Goal: Task Accomplishment & Management: Use online tool/utility

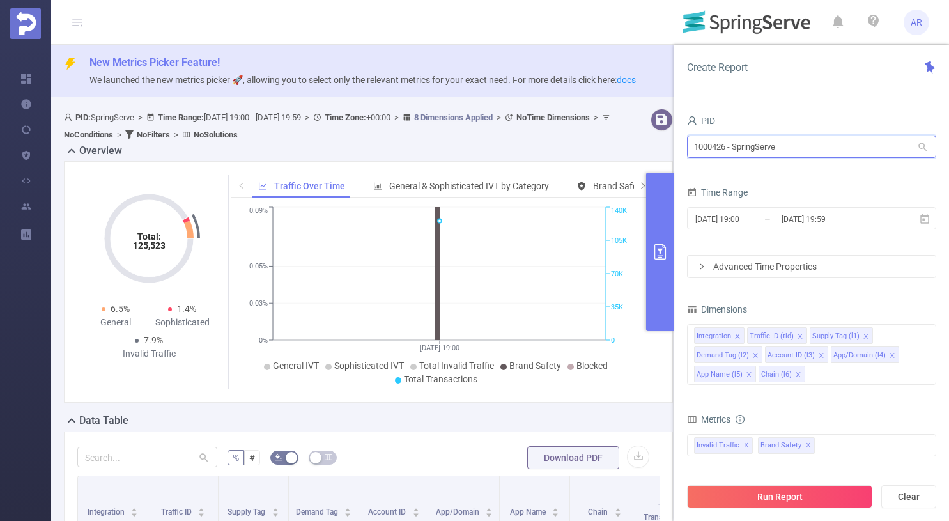
click at [748, 153] on input "1000426 - SpringServe" at bounding box center [811, 146] width 249 height 22
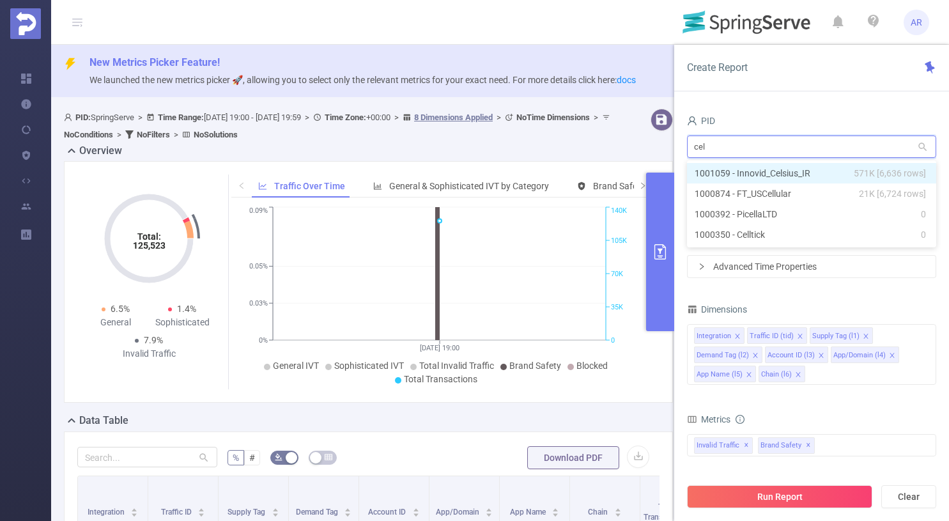
type input "cels"
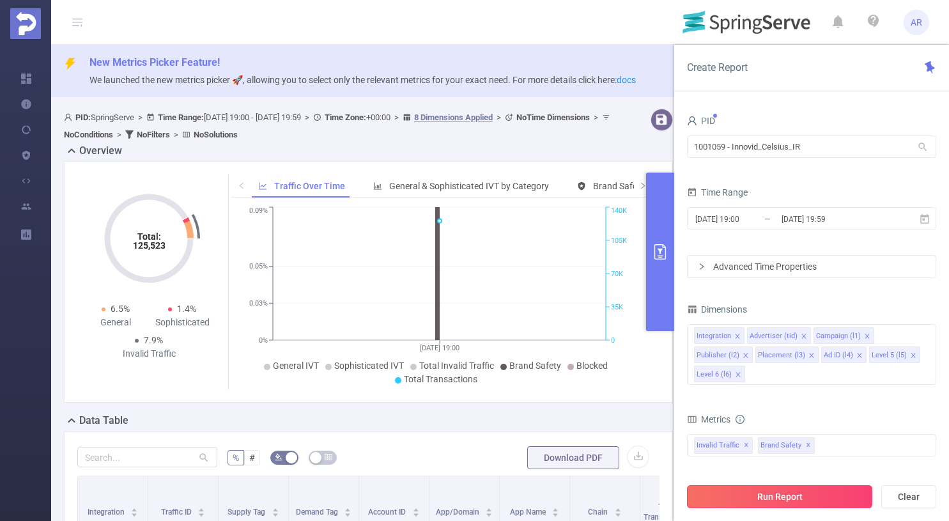
click at [760, 502] on button "Run Report" at bounding box center [779, 496] width 185 height 23
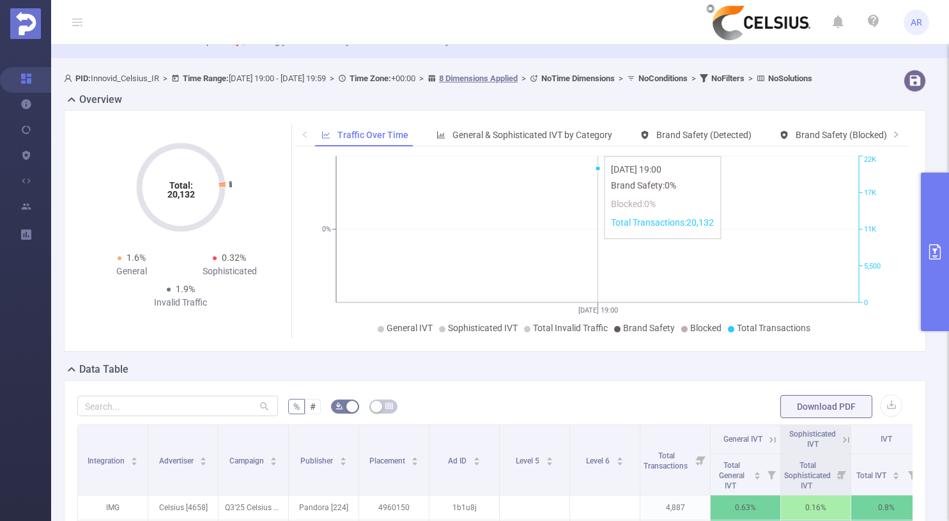
scroll to position [42, 0]
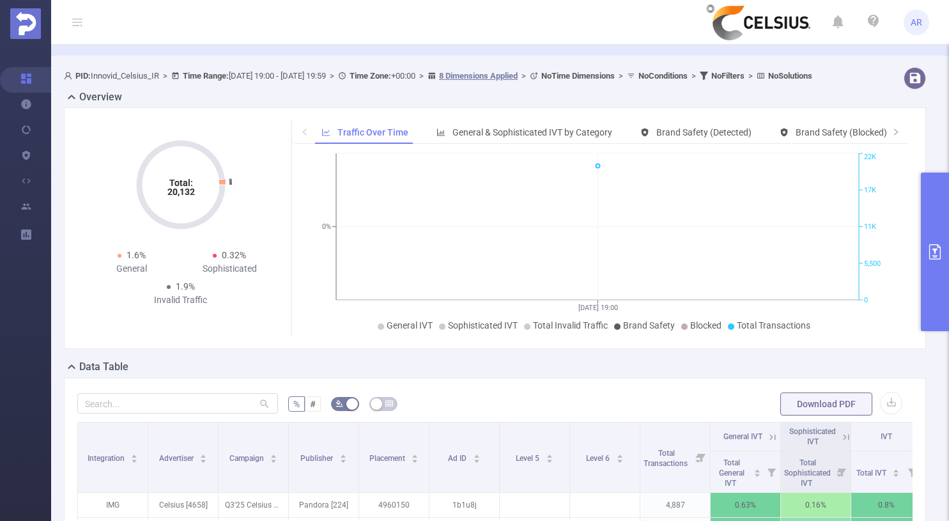
click at [926, 215] on button "primary" at bounding box center [935, 251] width 28 height 158
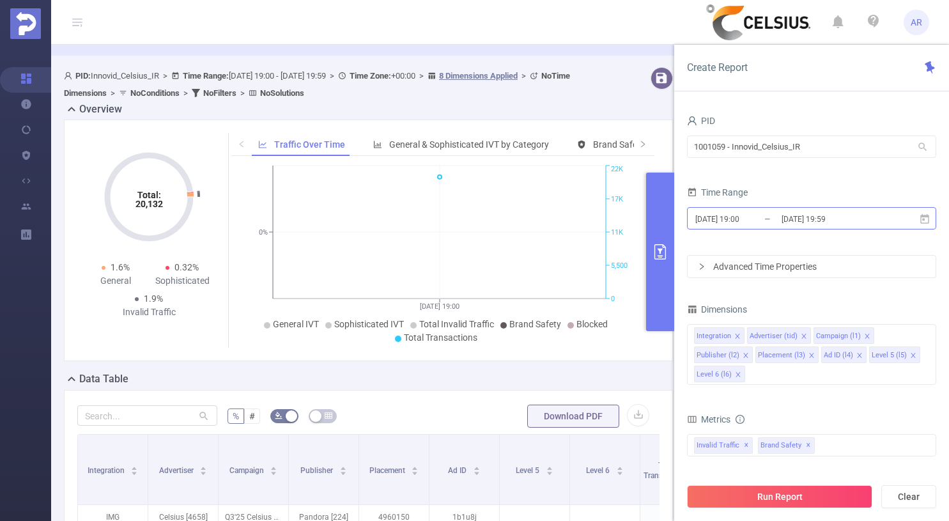
click at [739, 225] on input "[DATE] 19:00" at bounding box center [745, 218] width 103 height 17
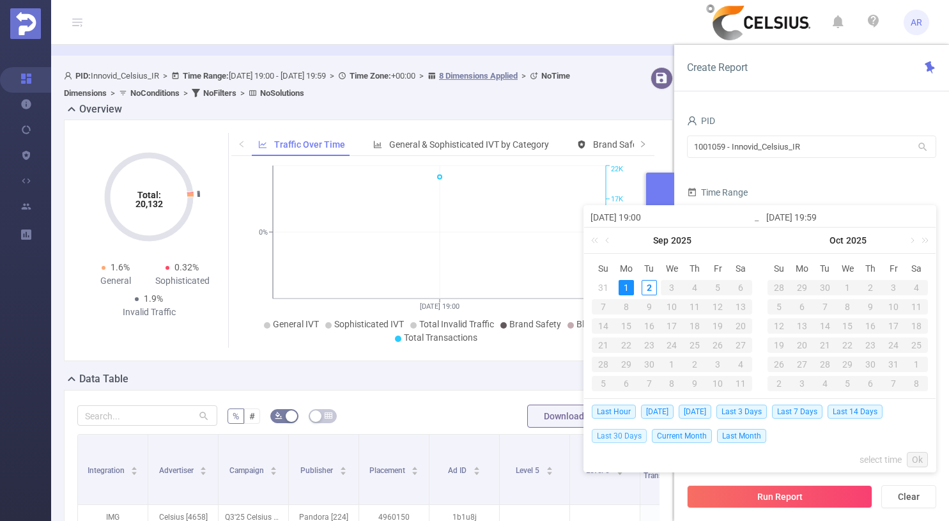
click at [619, 441] on span "Last 30 Days" at bounding box center [619, 436] width 55 height 14
type input "[DATE] 00:00"
type input "[DATE] 23:59"
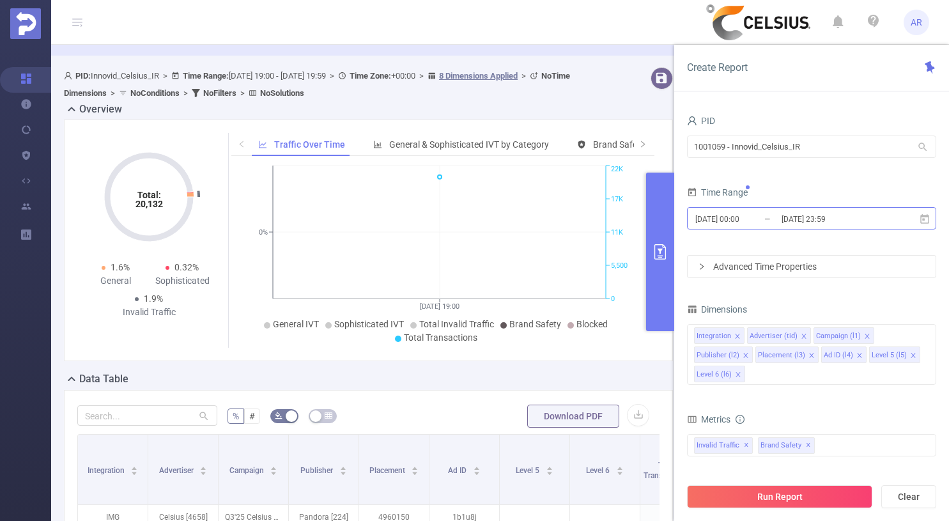
click at [845, 220] on input "[DATE] 23:59" at bounding box center [831, 218] width 103 height 17
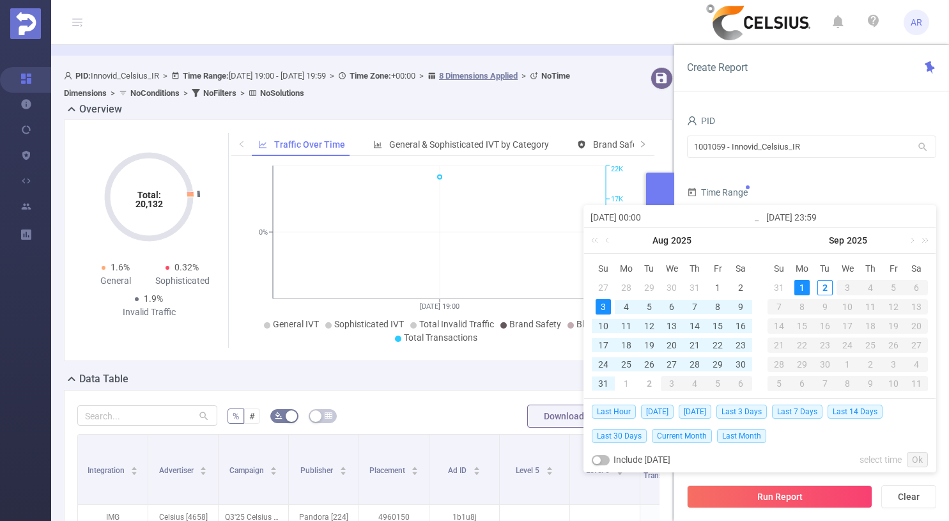
click at [813, 172] on form "PID 1001059 - Innovid_Celsius_IR 1001059 - Innovid_Celsius_IR Time Range [DATE]…" at bounding box center [811, 195] width 249 height 166
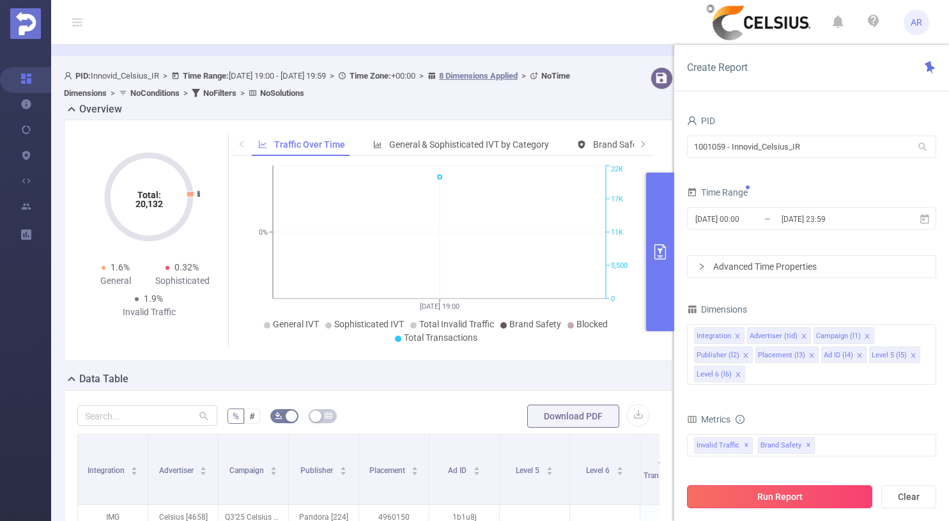
click at [741, 507] on button "Run Report" at bounding box center [779, 496] width 185 height 23
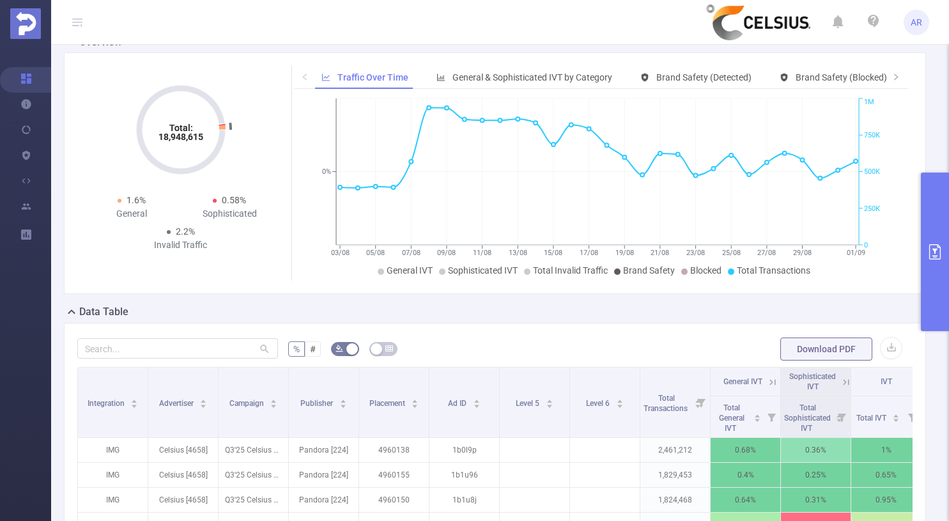
scroll to position [97, 0]
click at [930, 270] on button "primary" at bounding box center [935, 251] width 28 height 158
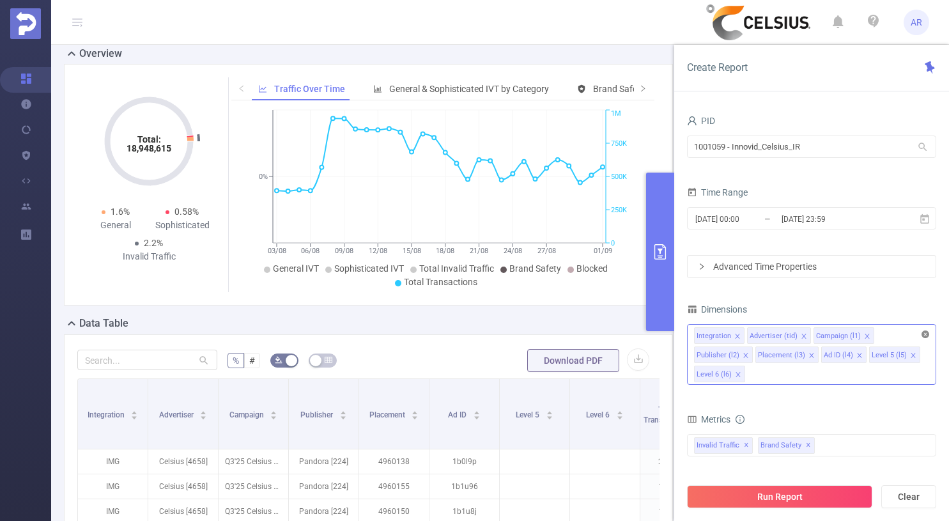
click at [926, 332] on icon "icon: close-circle" at bounding box center [925, 334] width 8 height 8
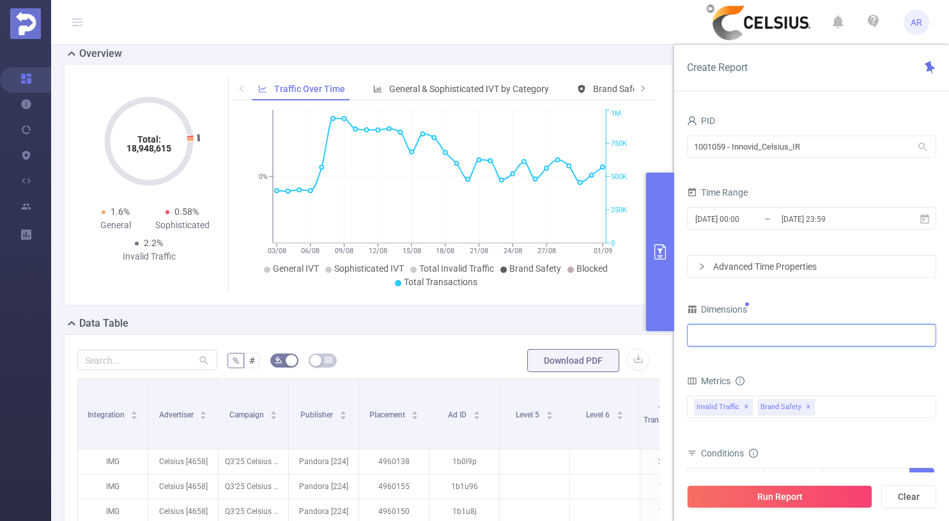
click at [766, 335] on div at bounding box center [811, 335] width 235 height 21
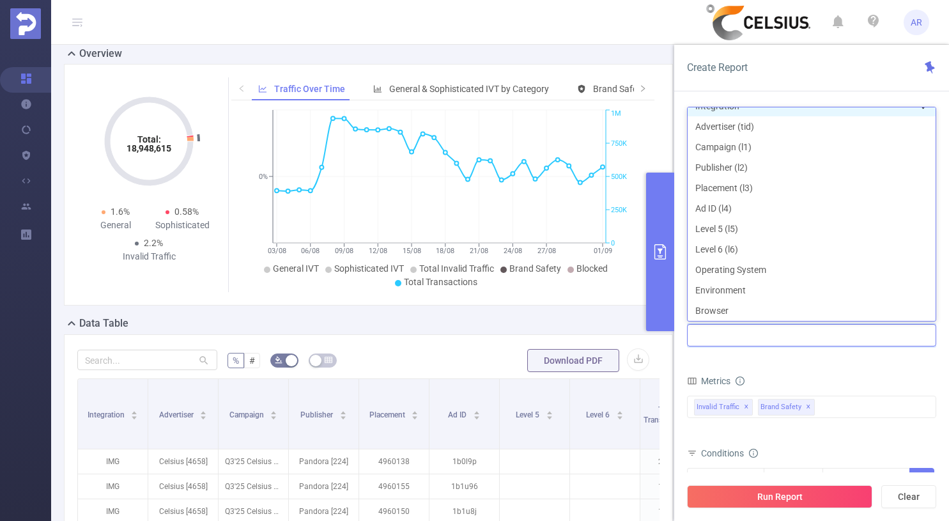
scroll to position [3, 0]
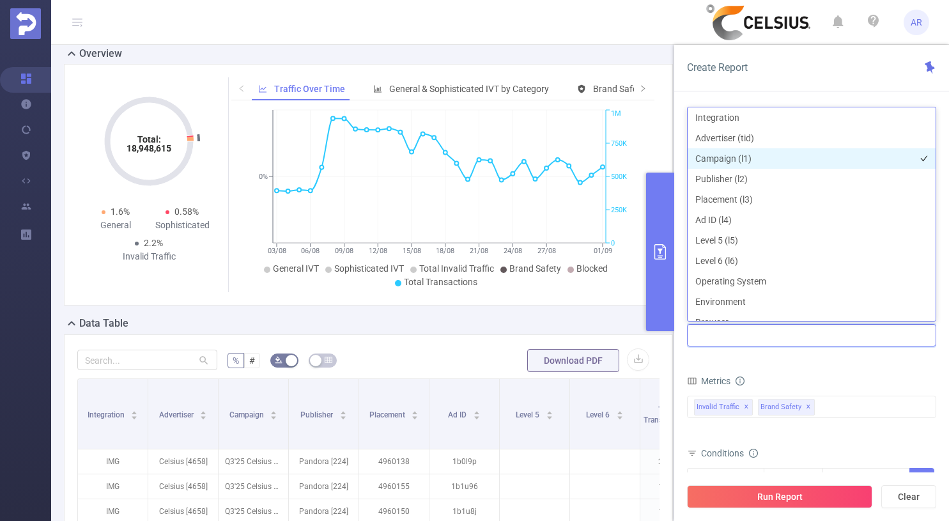
click at [720, 161] on li "Campaign (l1)" at bounding box center [811, 158] width 248 height 20
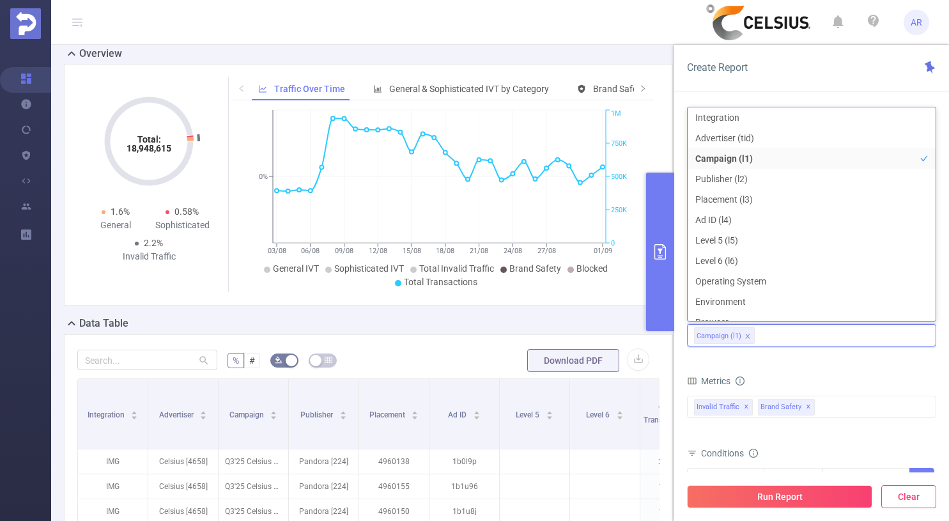
scroll to position [14, 0]
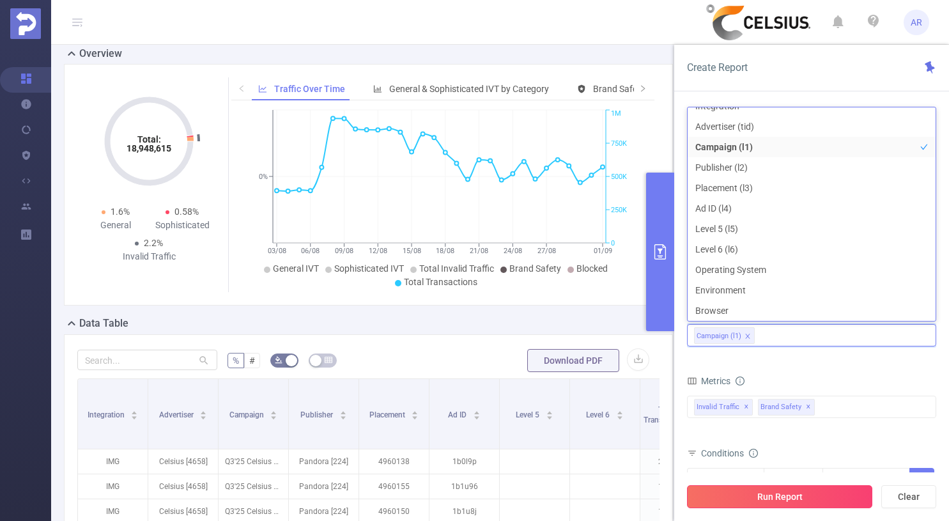
click at [757, 485] on button "Run Report" at bounding box center [779, 496] width 185 height 23
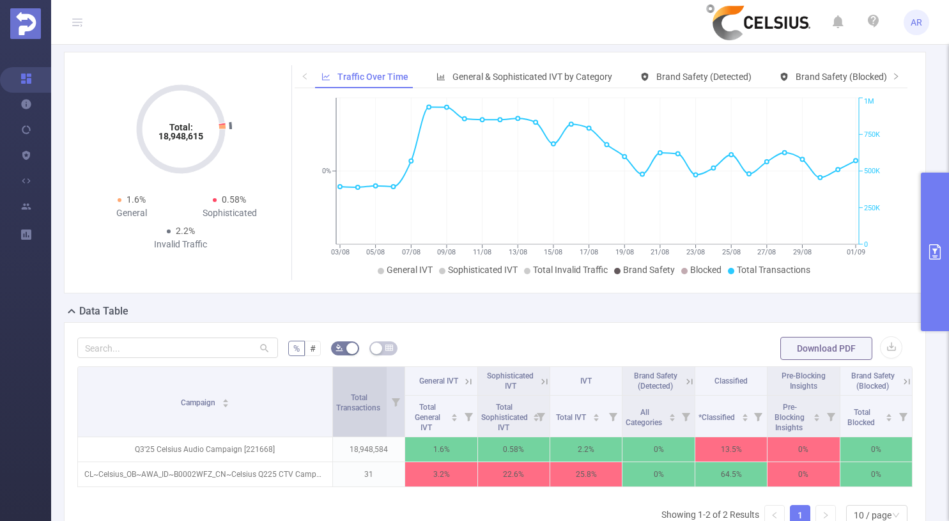
drag, startPoint x: 167, startPoint y: 400, endPoint x: 344, endPoint y: 413, distance: 177.4
click at [344, 395] on tr "Campaign Total Transactions General IVT Sophisticated IVT IVT Brand Safety (Det…" at bounding box center [495, 381] width 834 height 29
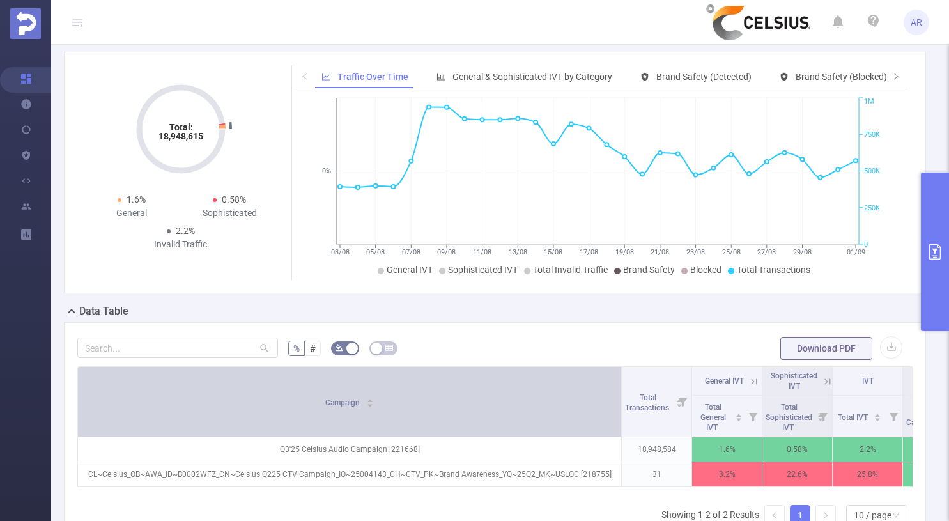
drag, startPoint x: 328, startPoint y: 390, endPoint x: 565, endPoint y: 421, distance: 239.0
click at [601, 395] on tr "Campaign Total Transactions General IVT Sophisticated IVT IVT Brand Safety (Det…" at bounding box center [631, 381] width 1106 height 29
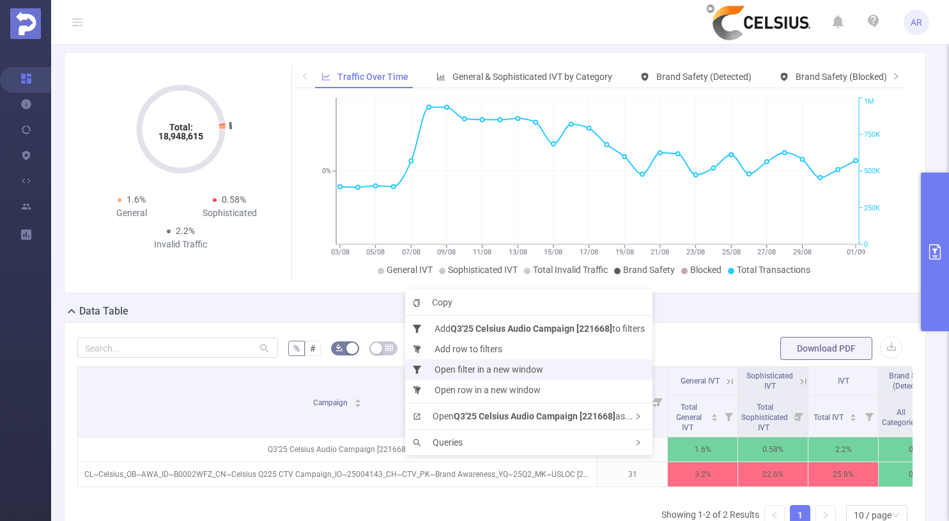
click at [486, 370] on li "Open filter in a new window" at bounding box center [528, 369] width 247 height 20
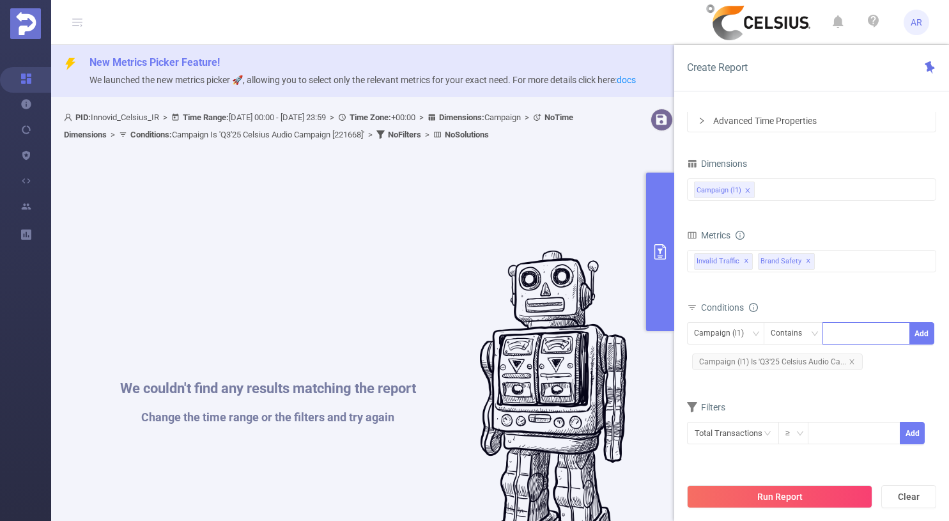
click at [851, 333] on div at bounding box center [865, 333] width 73 height 21
type input "221688"
click at [711, 410] on span "Filters" at bounding box center [706, 407] width 38 height 10
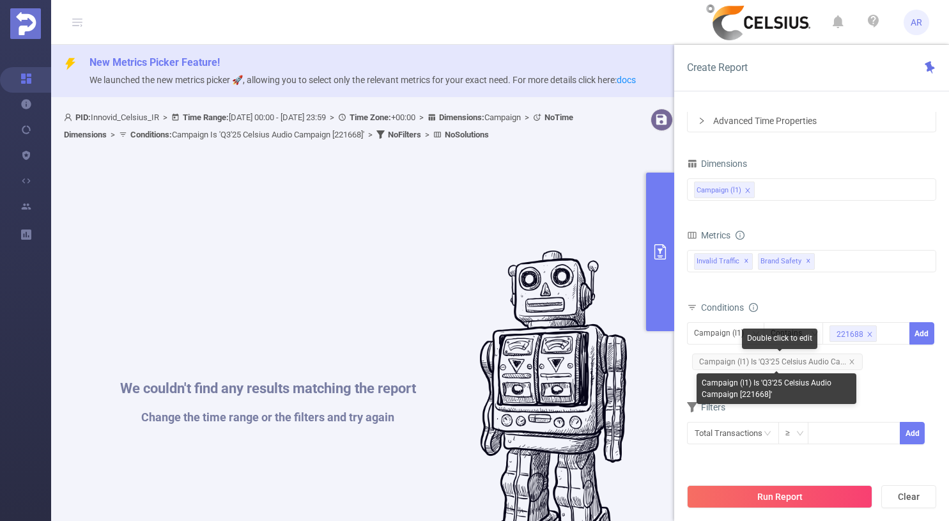
click at [845, 365] on span "Campaign (l1) Is 'Q3'25 Celsius Audio Ca..." at bounding box center [777, 361] width 171 height 17
click at [848, 361] on icon "icon: close" at bounding box center [851, 361] width 6 height 6
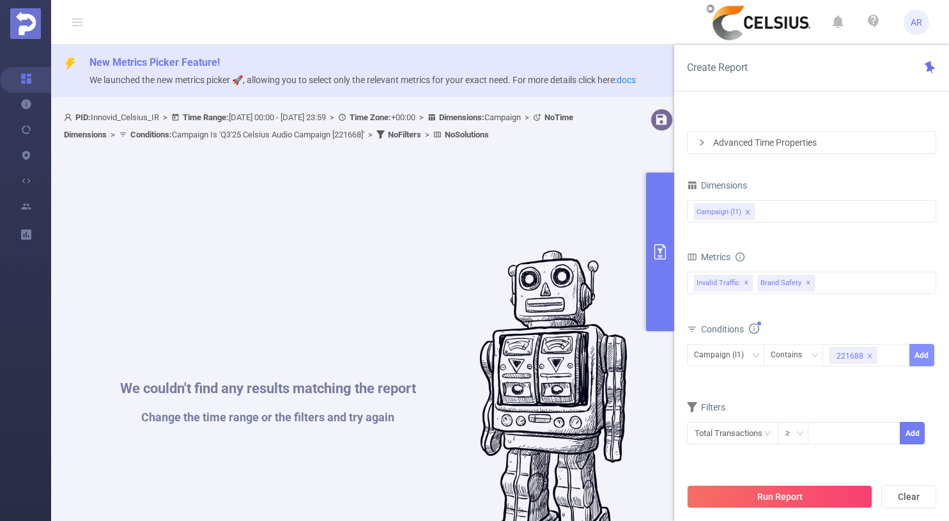
click at [912, 355] on button "Add" at bounding box center [921, 355] width 25 height 22
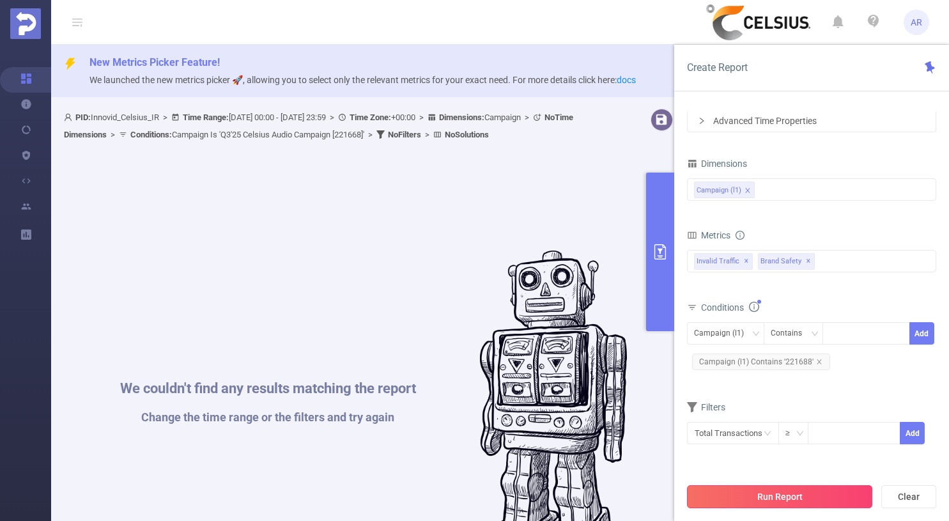
click at [762, 497] on button "Run Report" at bounding box center [779, 496] width 185 height 23
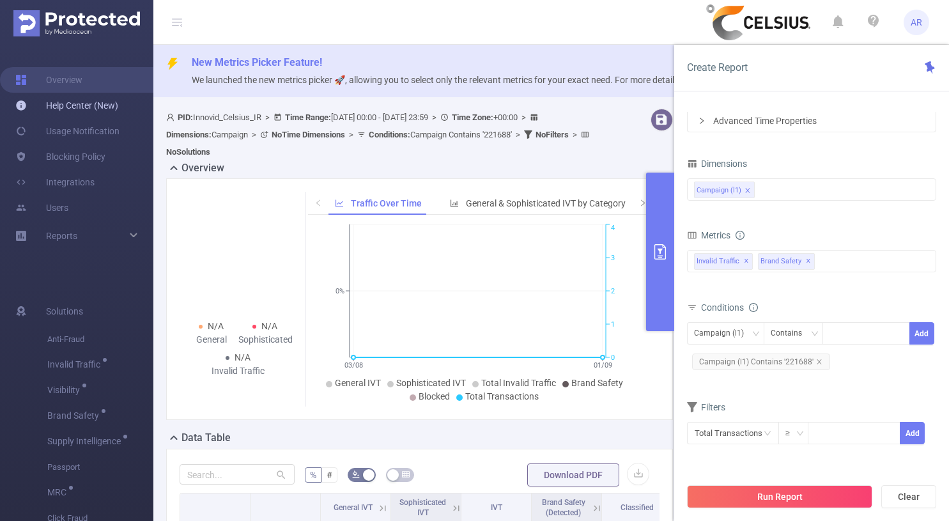
click at [96, 111] on link "Help Center (New)" at bounding box center [66, 106] width 103 height 26
